Goal: Navigation & Orientation: Understand site structure

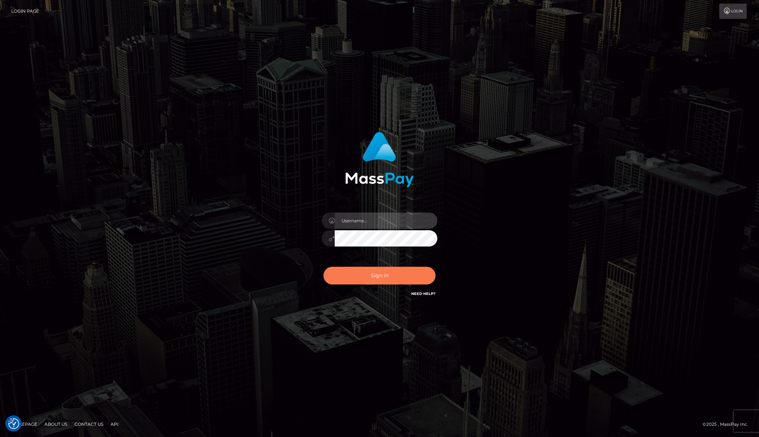
type input "Josue perales"
click at [364, 281] on button "Sign in" at bounding box center [379, 276] width 112 height 18
type input "Josue perales"
click at [364, 281] on button "Sign in" at bounding box center [379, 276] width 112 height 18
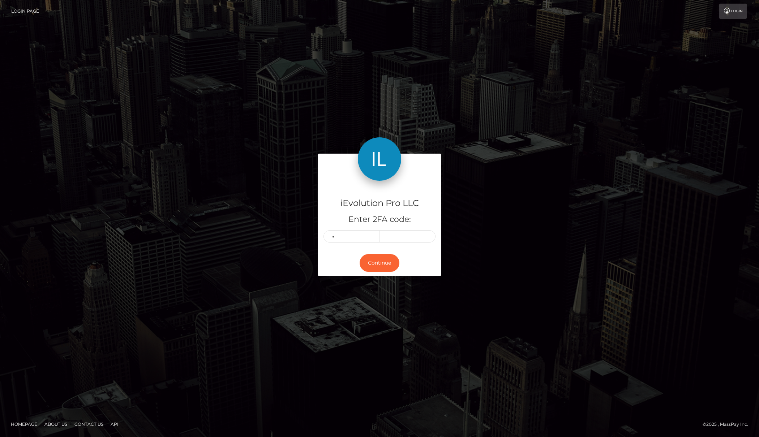
type input "4"
type input "7"
type input "1"
type input "0"
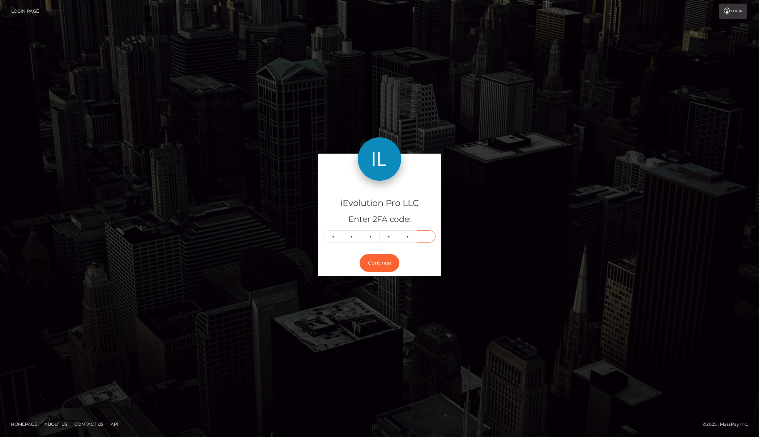
type input "4"
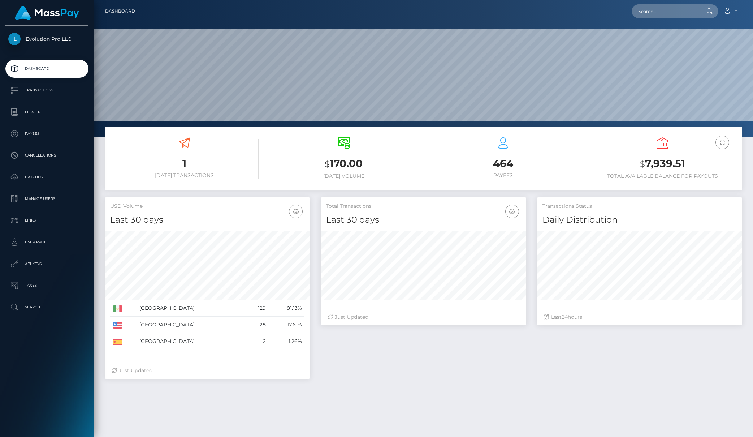
scroll to position [128, 206]
click at [31, 284] on p "Taxes" at bounding box center [46, 285] width 77 height 11
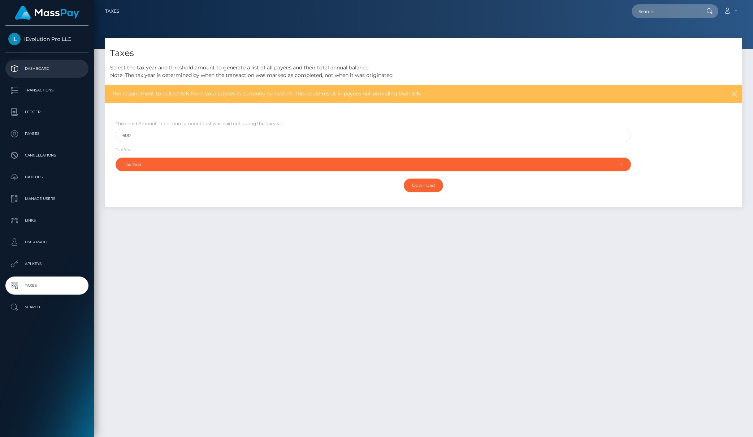
click at [27, 63] on p "Dashboard" at bounding box center [46, 68] width 77 height 11
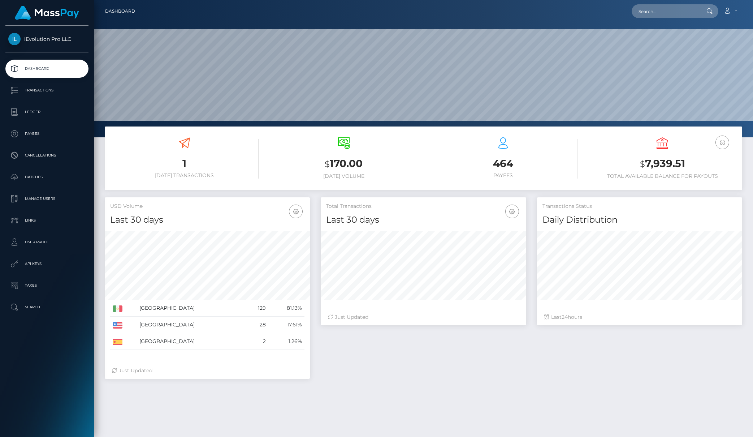
scroll to position [128, 206]
click at [31, 104] on link "Ledger" at bounding box center [46, 112] width 83 height 18
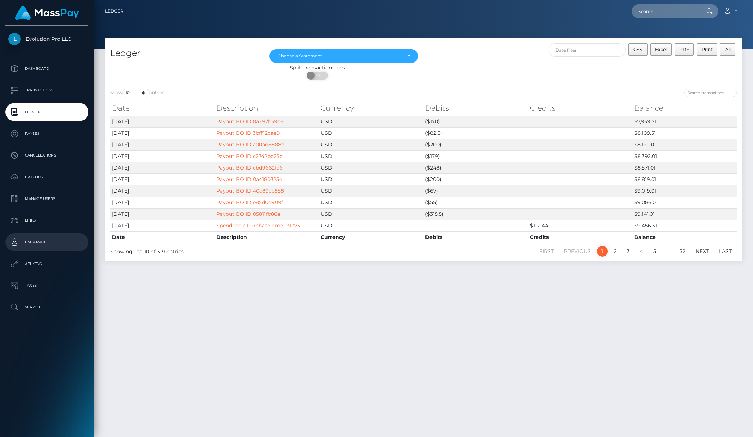
click at [43, 241] on p "User Profile" at bounding box center [46, 242] width 77 height 11
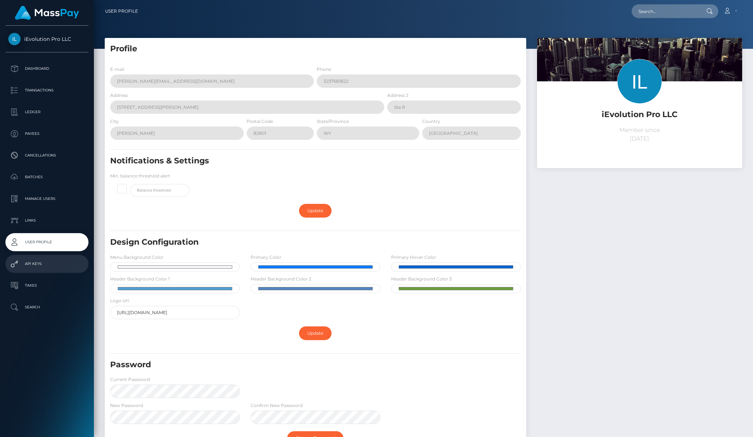
click at [39, 258] on p "API Keys" at bounding box center [46, 263] width 77 height 11
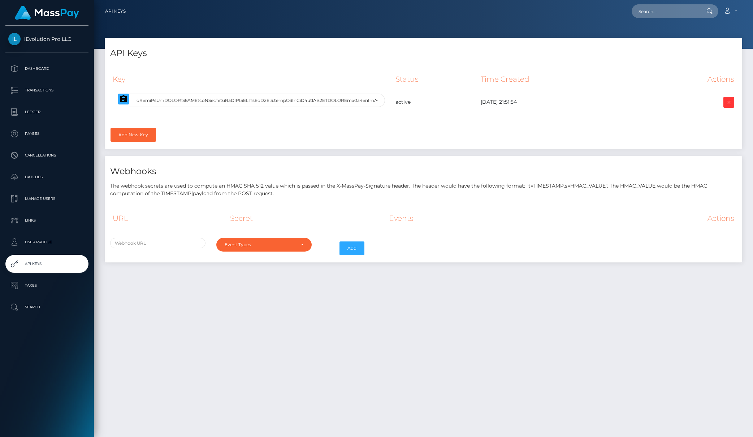
select select
click at [41, 63] on p "Dashboard" at bounding box center [46, 68] width 77 height 11
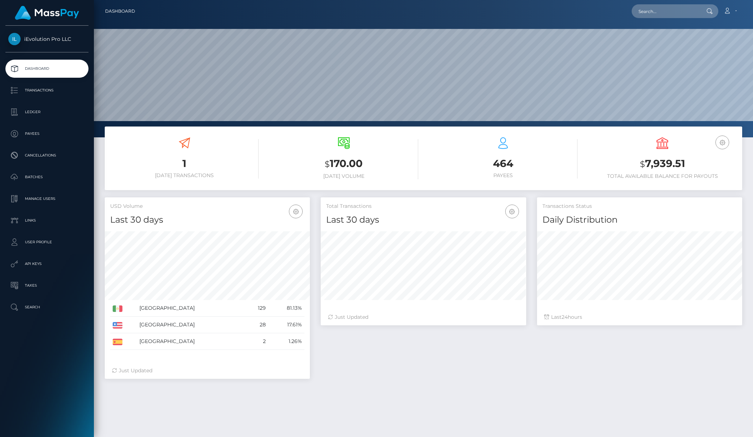
scroll to position [128, 206]
